Goal: Task Accomplishment & Management: Manage account settings

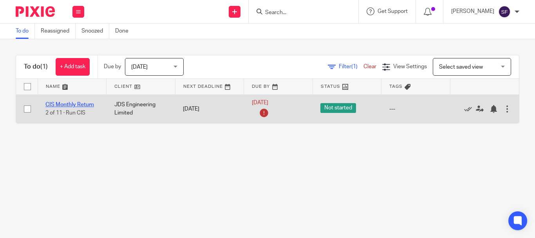
click at [87, 107] on link "CIS Monthly Return" at bounding box center [69, 104] width 49 height 5
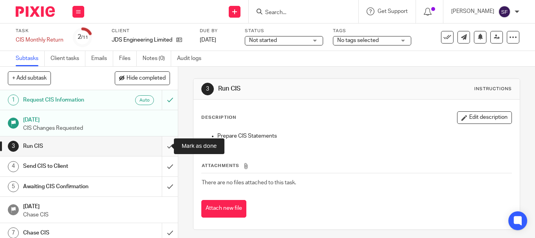
click at [162, 149] on input "submit" at bounding box center [89, 146] width 178 height 20
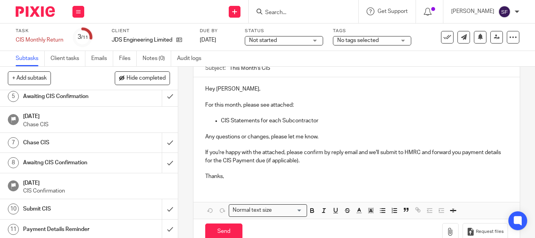
scroll to position [92, 0]
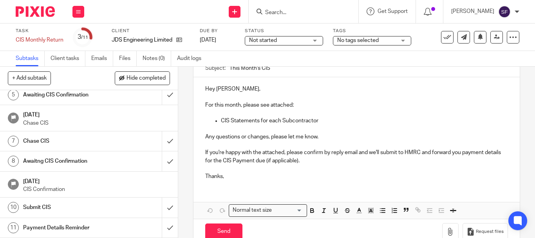
click at [87, 228] on h1 "Payment Details Reminder" at bounding box center [66, 228] width 87 height 12
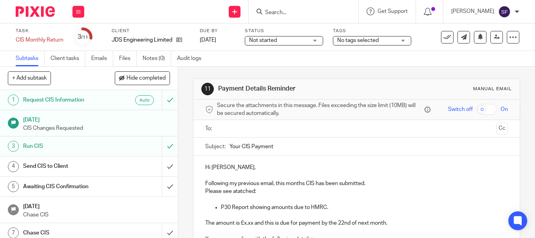
scroll to position [117, 0]
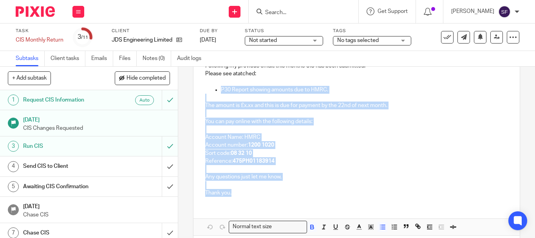
drag, startPoint x: 214, startPoint y: 92, endPoint x: 305, endPoint y: 202, distance: 142.3
click at [305, 202] on div "Hi Jay, Following my previous email, this months CIS has been submitted. Please…" at bounding box center [356, 120] width 326 height 164
copy div "P30 Report showing amounts due to HMRC. The amount is £x.xx and this is due for…"
click at [69, 168] on h1 "Send CIS to Client" at bounding box center [66, 166] width 87 height 12
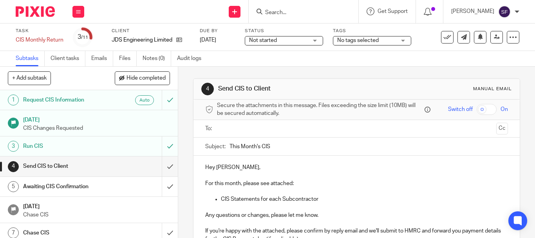
scroll to position [39, 0]
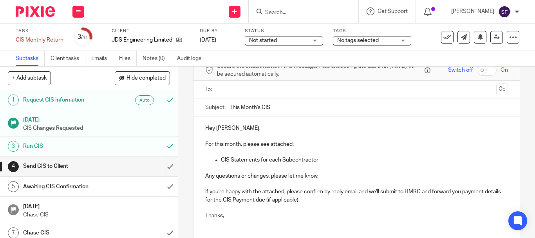
click at [323, 159] on p "CIS Statements for each Subcontractor" at bounding box center [364, 160] width 287 height 8
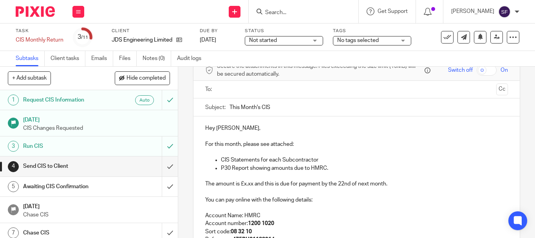
scroll to position [77, 0]
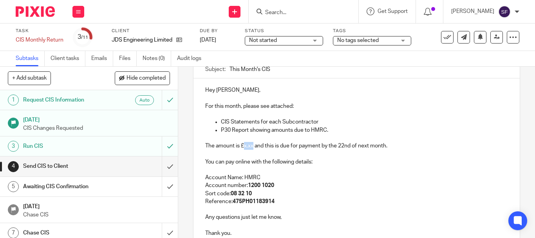
drag, startPoint x: 241, startPoint y: 147, endPoint x: 251, endPoint y: 145, distance: 10.3
click at [251, 145] on p "The amount is £x.xx and this is due for payment by the 22nd of next month." at bounding box center [356, 146] width 303 height 8
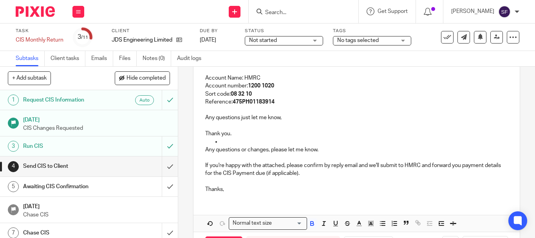
scroll to position [195, 0]
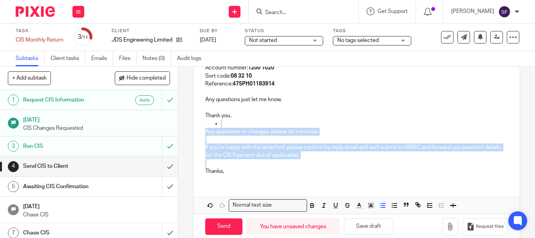
drag, startPoint x: 320, startPoint y: 159, endPoint x: 209, endPoint y: 125, distance: 116.8
click at [209, 125] on div "Hey Jay, For this month, please see attached: CIS Statements for each Subcontra…" at bounding box center [356, 71] width 326 height 220
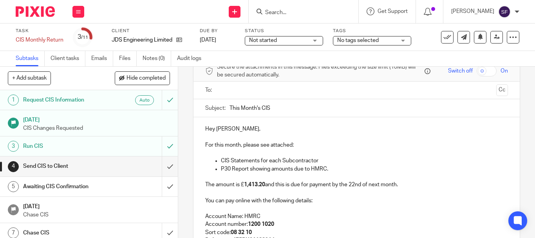
scroll to position [156, 0]
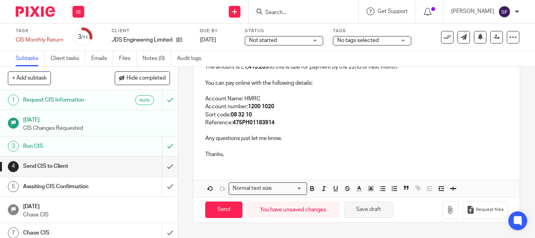
click at [374, 213] on button "Save draft" at bounding box center [368, 209] width 49 height 17
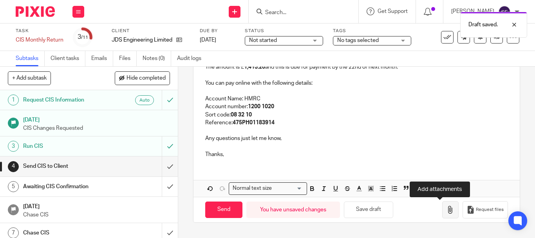
click at [446, 212] on icon "button" at bounding box center [450, 210] width 8 height 8
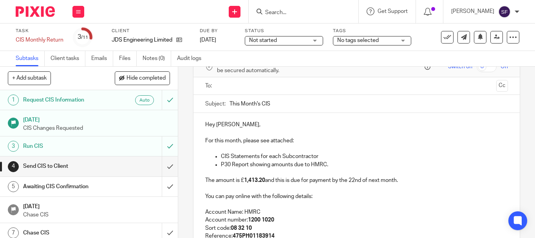
scroll to position [38, 0]
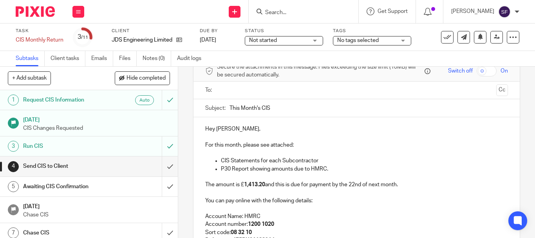
click at [236, 90] on input "text" at bounding box center [356, 90] width 273 height 9
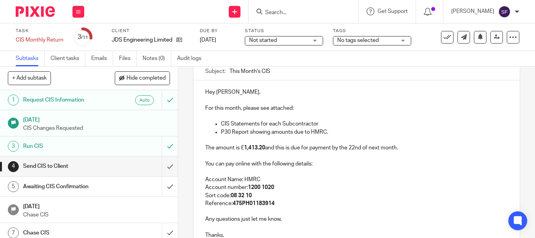
scroll to position [78, 0]
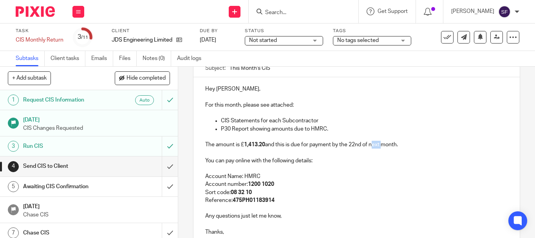
drag, startPoint x: 370, startPoint y: 144, endPoint x: 380, endPoint y: 143, distance: 9.9
click at [380, 143] on p "The amount is £ 1,413.20 and this is due for payment by the 22nd of next month." at bounding box center [356, 145] width 303 height 8
click at [361, 108] on p "For this month, please see attached:" at bounding box center [356, 105] width 303 height 8
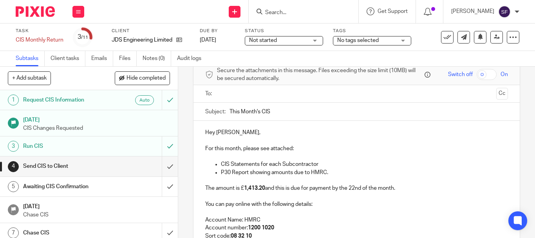
scroll to position [0, 0]
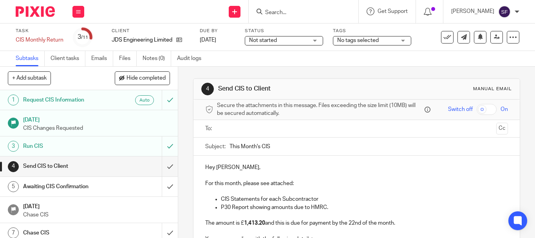
click at [232, 131] on input "text" at bounding box center [356, 128] width 273 height 9
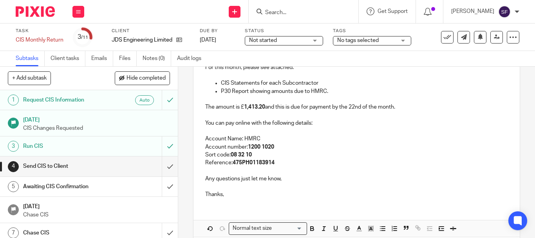
scroll to position [154, 0]
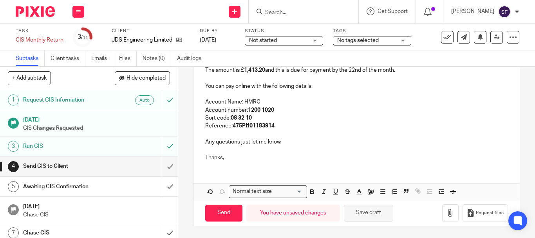
click at [367, 217] on button "Save draft" at bounding box center [368, 212] width 49 height 17
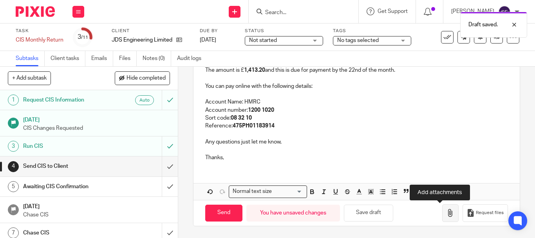
click at [444, 213] on button "button" at bounding box center [450, 213] width 16 height 18
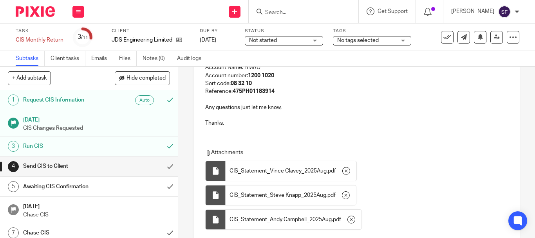
scroll to position [247, 0]
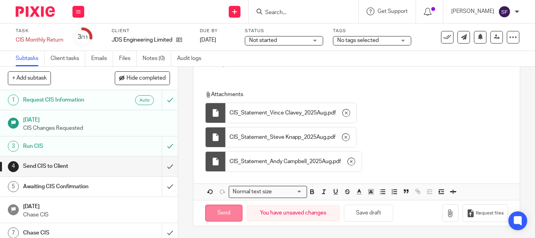
click at [218, 210] on input "Send" at bounding box center [223, 212] width 37 height 17
type input "Sent"
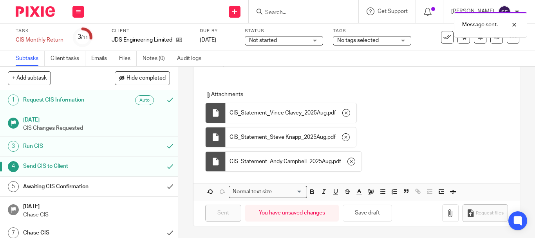
click at [306, 10] on div "Message sent." at bounding box center [397, 23] width 260 height 30
click at [512, 24] on div at bounding box center [508, 24] width 21 height 9
click at [294, 14] on input "Search" at bounding box center [299, 12] width 70 height 7
paste input "[EMAIL_ADDRESS][DOMAIN_NAME]"
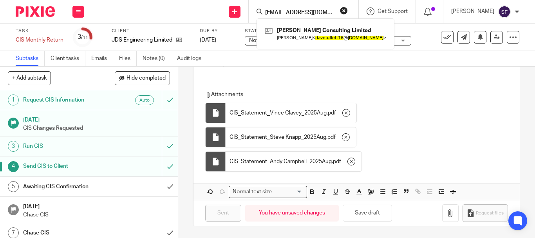
type input "[EMAIL_ADDRESS][DOMAIN_NAME]"
click button "submit" at bounding box center [0, 0] width 0 height 0
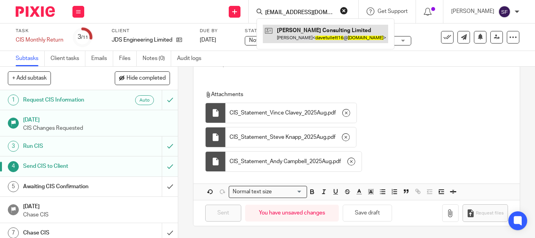
click at [298, 34] on link at bounding box center [325, 34] width 125 height 18
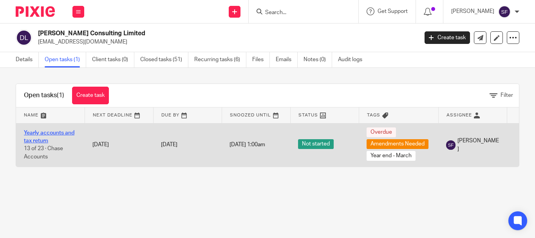
click at [31, 138] on link "Yearly accounts and tax return" at bounding box center [49, 136] width 51 height 13
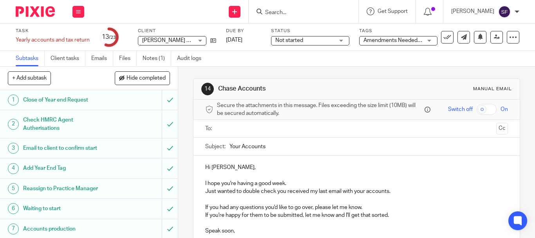
scroll to position [39, 0]
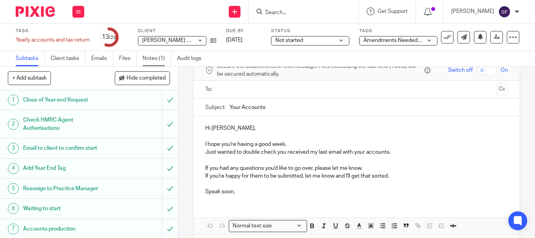
click at [146, 59] on link "Notes (1)" at bounding box center [157, 58] width 29 height 15
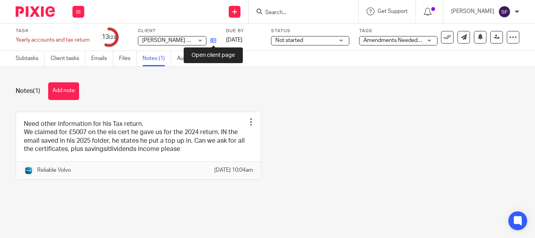
click at [211, 41] on icon at bounding box center [213, 41] width 6 height 6
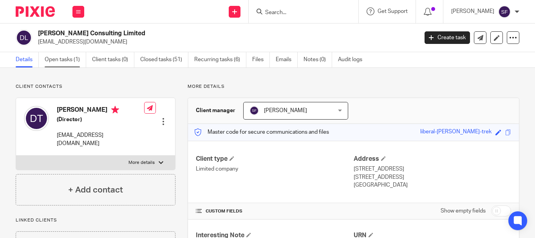
click at [67, 58] on link "Open tasks (1)" at bounding box center [66, 59] width 42 height 15
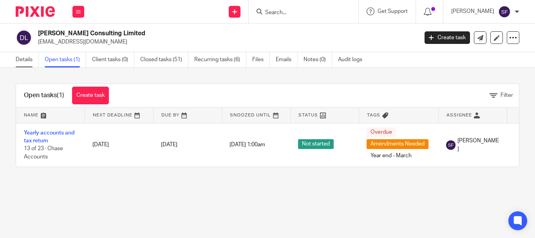
click at [31, 63] on link "Details" at bounding box center [27, 59] width 23 height 15
click at [384, 117] on icon at bounding box center [385, 115] width 6 height 6
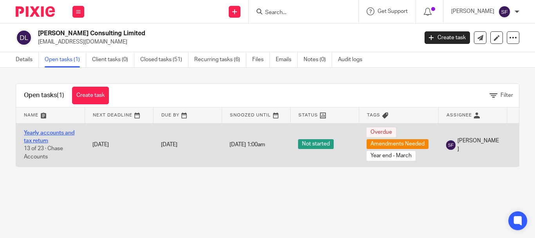
click at [63, 134] on link "Yearly accounts and tax return" at bounding box center [49, 136] width 51 height 13
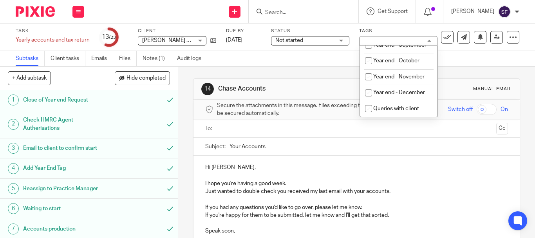
scroll to position [413, 0]
click at [291, 66] on div "Subtasks Client tasks Emails Files Notes (1) Audit logs" at bounding box center [267, 59] width 535 height 16
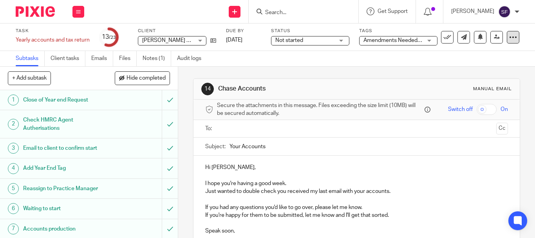
click at [509, 42] on div at bounding box center [513, 37] width 13 height 13
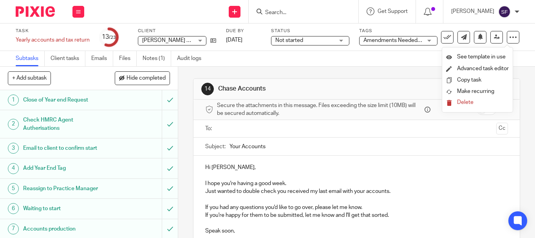
click at [372, 66] on div "Subtasks Client tasks Emails Files Notes (1) Audit logs" at bounding box center [267, 59] width 535 height 16
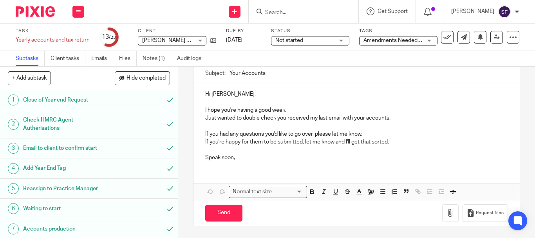
scroll to position [0, 0]
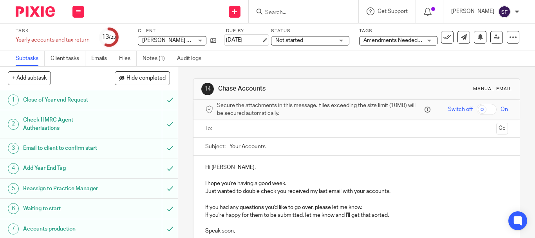
click at [247, 40] on link "31 Jul 2025" at bounding box center [243, 40] width 35 height 8
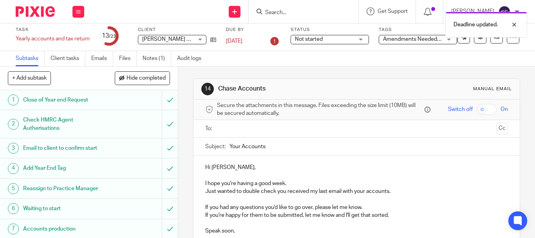
click at [190, 107] on div "14 Chase Accounts Manual email Secure the attachments in this message. Files ex…" at bounding box center [356, 152] width 357 height 171
click at [211, 39] on icon at bounding box center [213, 40] width 6 height 6
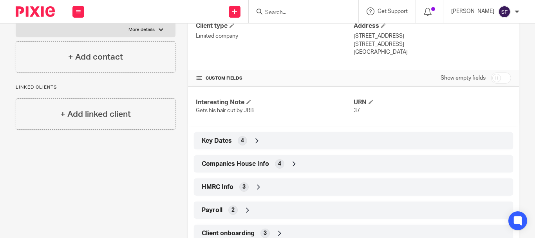
scroll to position [157, 0]
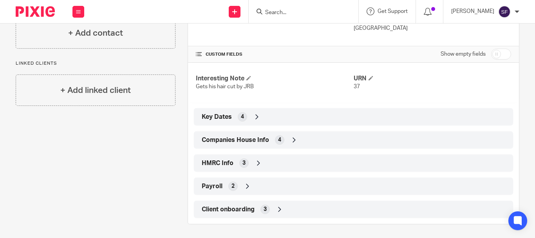
click at [267, 132] on div "Companies House Info 4" at bounding box center [353, 139] width 319 height 17
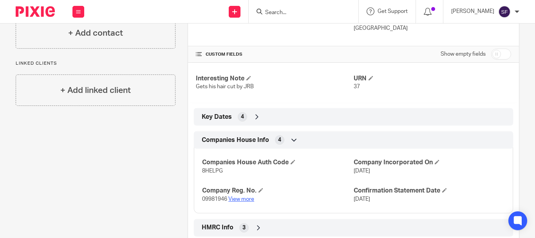
click at [238, 198] on link "View more" at bounding box center [241, 198] width 26 height 5
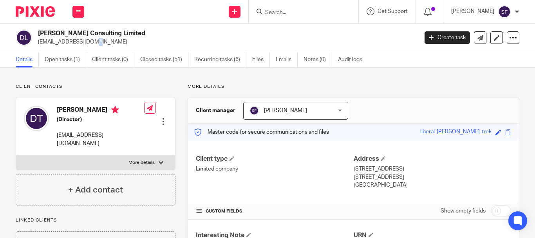
click at [46, 49] on div "Dave Tullett Consulting Limited davetullett16@gmail.com Create task Update from…" at bounding box center [267, 37] width 535 height 29
click at [58, 61] on link "Open tasks (1)" at bounding box center [66, 59] width 42 height 15
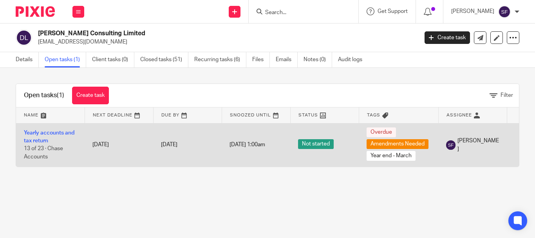
click at [383, 131] on span "Overdue" at bounding box center [380, 132] width 29 height 10
click at [384, 134] on span "Overdue" at bounding box center [380, 132] width 29 height 10
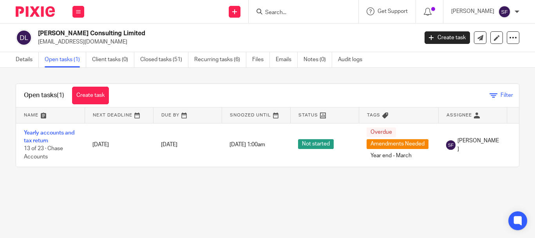
click at [489, 94] on icon at bounding box center [493, 96] width 8 height 8
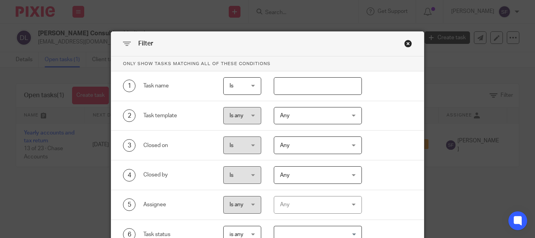
click at [404, 44] on div "Close this dialog window" at bounding box center [408, 44] width 8 height 8
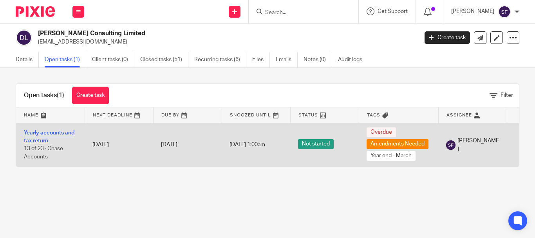
click at [50, 132] on link "Yearly accounts and tax return" at bounding box center [49, 136] width 51 height 13
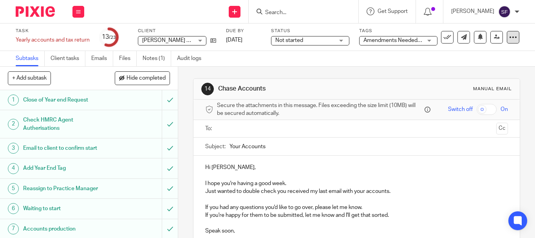
click at [510, 39] on icon at bounding box center [513, 37] width 8 height 8
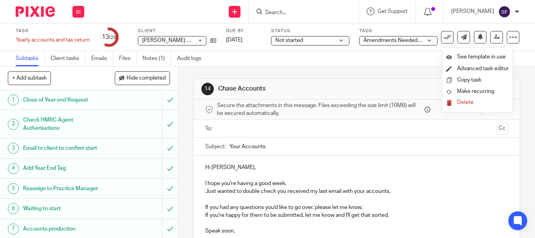
click at [332, 69] on div "14 Chase Accounts Manual email Secure the attachments in this message. Files ex…" at bounding box center [356, 189] width 327 height 244
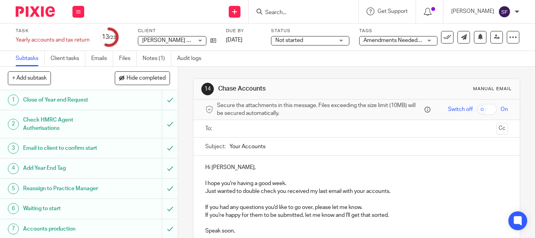
click at [341, 39] on div "Not started Not started" at bounding box center [310, 40] width 78 height 9
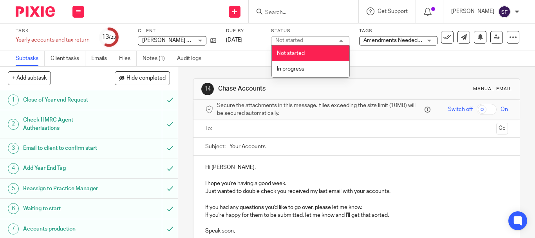
click at [341, 39] on div "Not started Not started" at bounding box center [310, 40] width 78 height 9
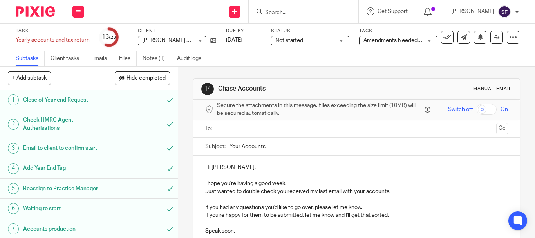
click at [386, 44] on span "Amendments Needed + 1" at bounding box center [392, 40] width 59 height 8
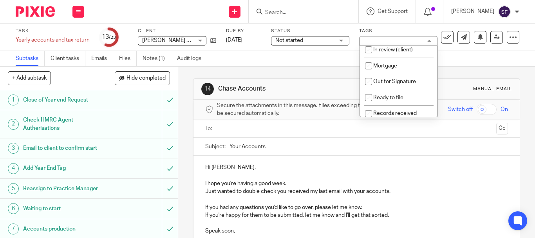
scroll to position [78, 0]
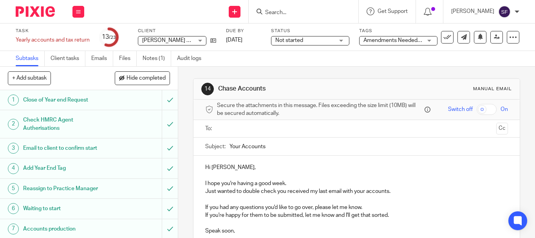
click at [271, 65] on div "Subtasks Client tasks Emails Files Notes (1) Audit logs" at bounding box center [267, 59] width 535 height 16
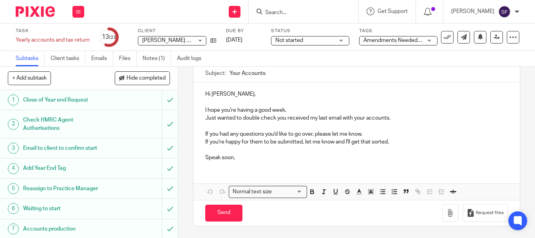
scroll to position [0, 0]
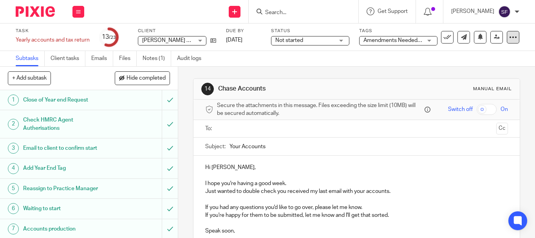
click at [509, 35] on icon at bounding box center [513, 37] width 8 height 8
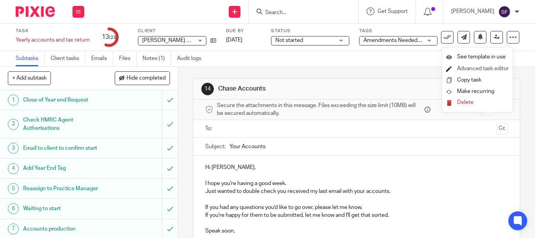
click at [487, 71] on link "Advanced task editor" at bounding box center [483, 68] width 52 height 5
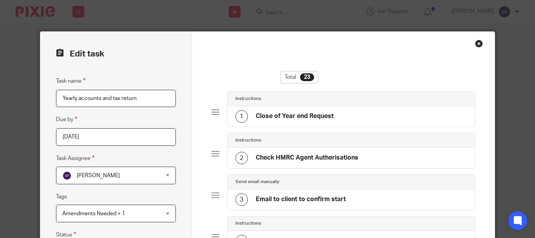
click at [475, 43] on div "Close this dialog window" at bounding box center [479, 44] width 8 height 8
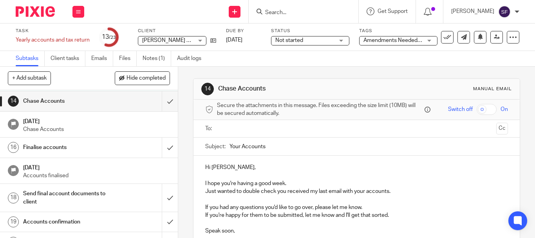
scroll to position [313, 0]
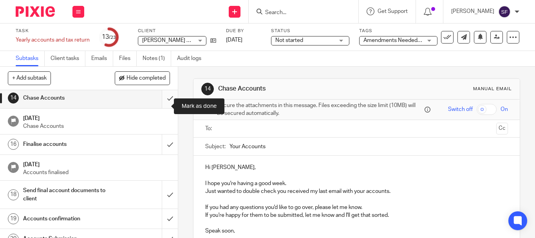
click at [163, 105] on input "submit" at bounding box center [89, 98] width 178 height 20
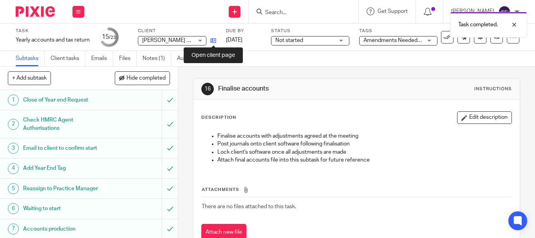
click at [211, 40] on icon at bounding box center [213, 41] width 6 height 6
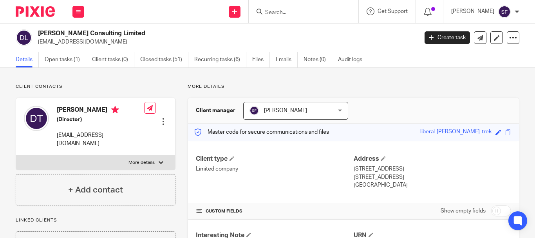
click at [52, 59] on link "Open tasks (1)" at bounding box center [66, 59] width 42 height 15
